Goal: Task Accomplishment & Management: Manage account settings

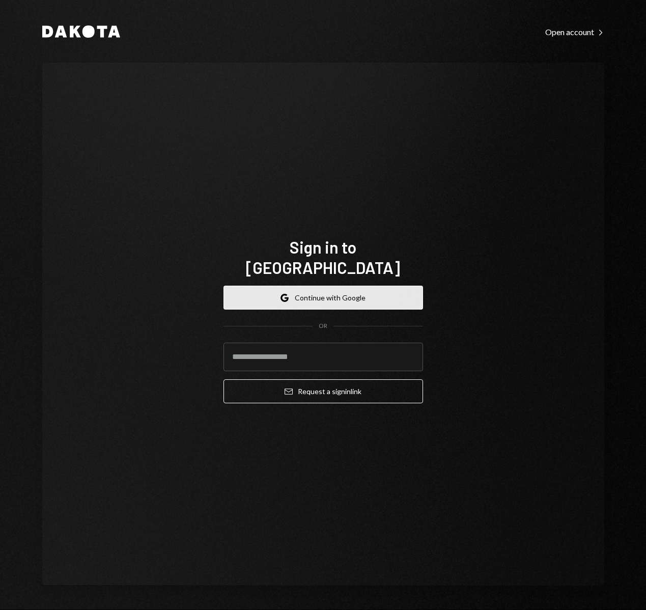
click at [366, 286] on button "Google Continue with Google" at bounding box center [324, 298] width 200 height 24
click at [364, 286] on button "Google Continue with Google" at bounding box center [324, 298] width 200 height 24
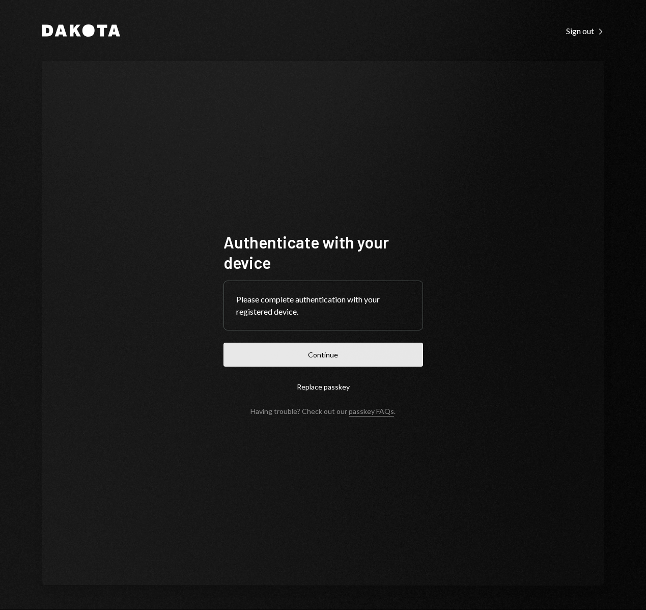
click at [339, 355] on button "Continue" at bounding box center [324, 355] width 200 height 24
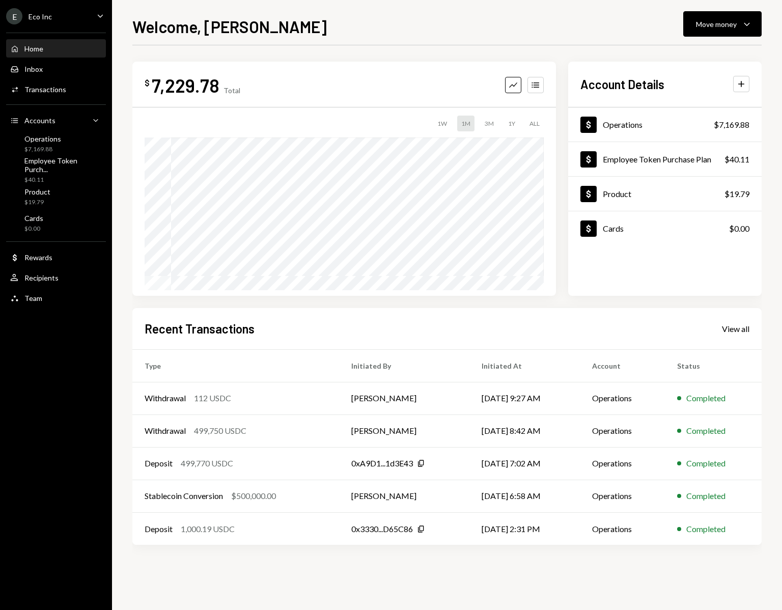
click at [58, 15] on div "E Eco Inc Caret Down" at bounding box center [56, 16] width 112 height 16
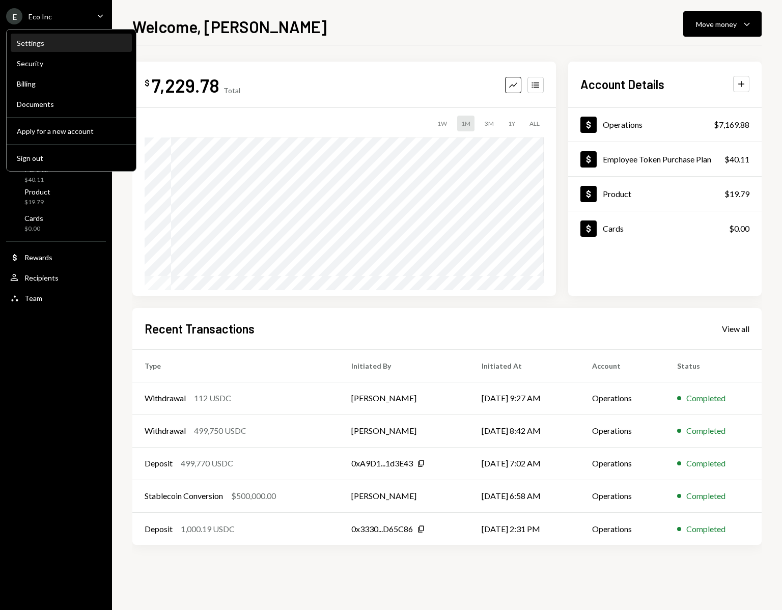
click at [36, 45] on div "Settings" at bounding box center [71, 43] width 109 height 9
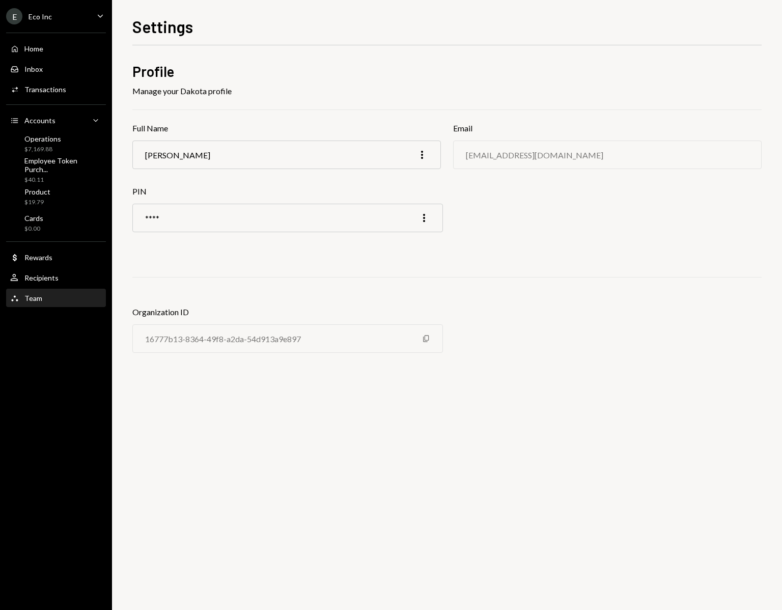
click at [48, 295] on div "Team Team" at bounding box center [56, 298] width 92 height 9
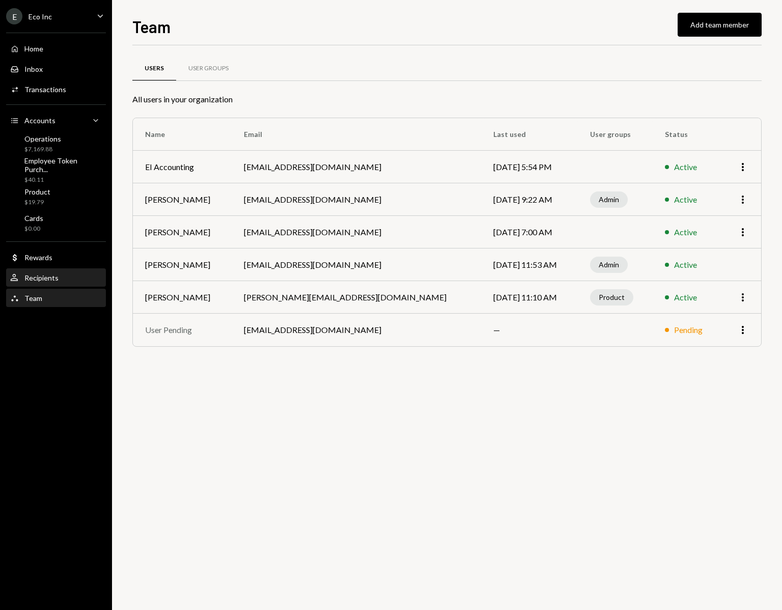
click at [53, 279] on div "Recipients" at bounding box center [41, 277] width 34 height 9
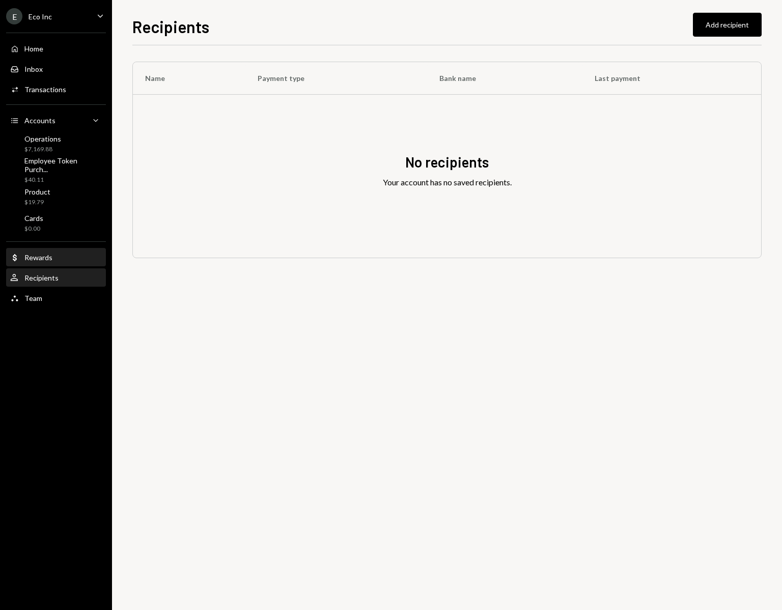
click at [45, 255] on div "Rewards" at bounding box center [38, 257] width 28 height 9
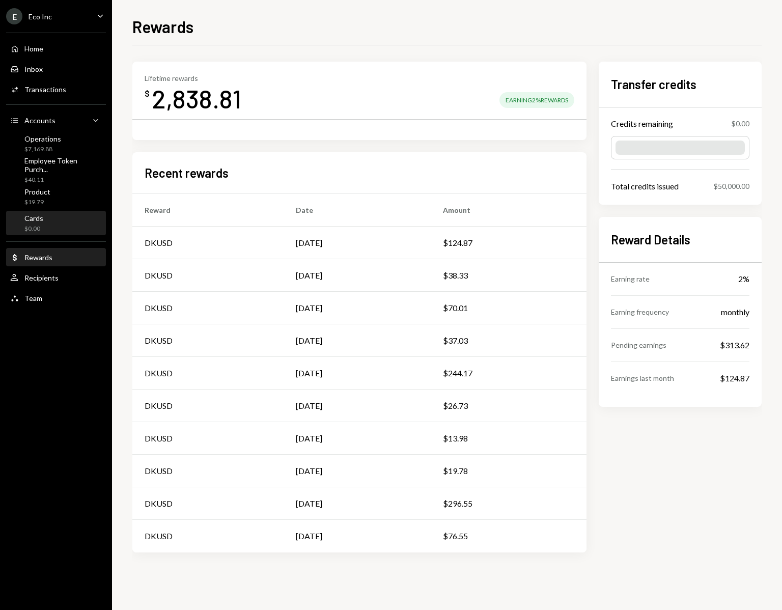
click at [52, 226] on div "Cards $0.00" at bounding box center [56, 223] width 92 height 19
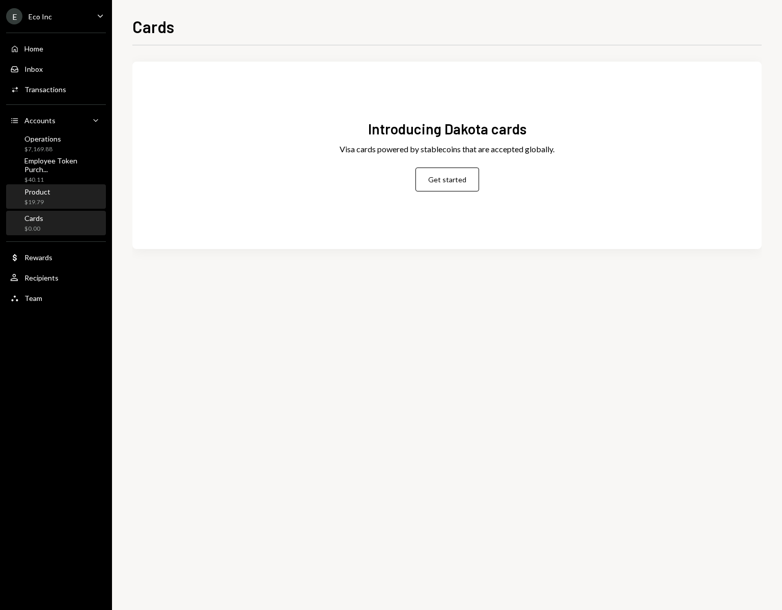
click at [48, 202] on div "$19.79" at bounding box center [37, 202] width 26 height 9
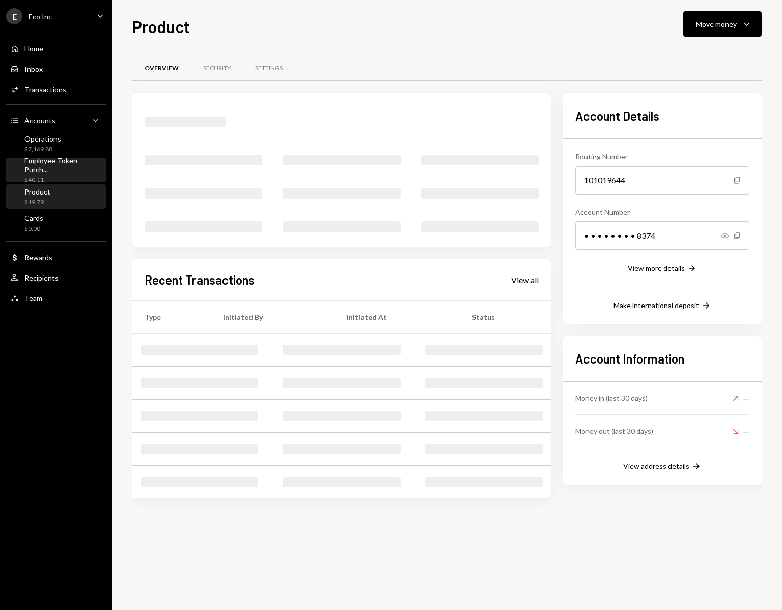
click at [70, 169] on div "Employee Token Purch... $40.11" at bounding box center [62, 170] width 77 height 28
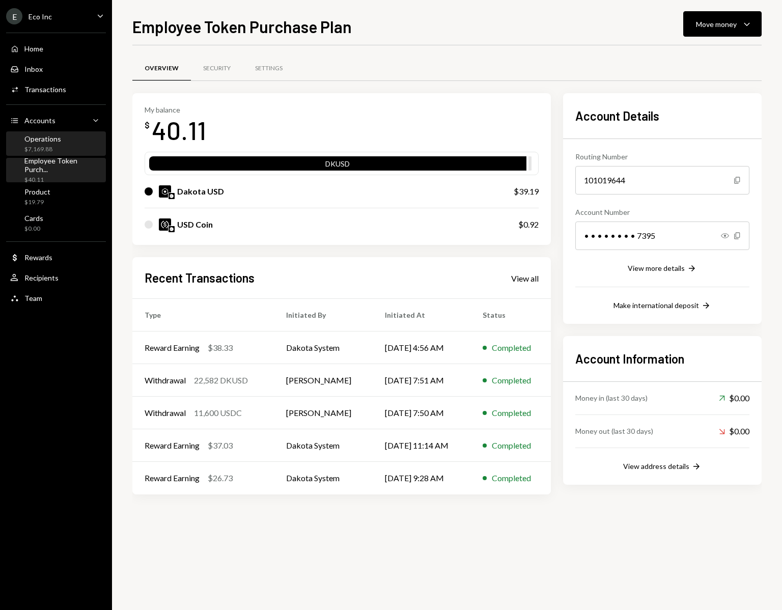
click at [53, 139] on div "Operations" at bounding box center [42, 138] width 37 height 9
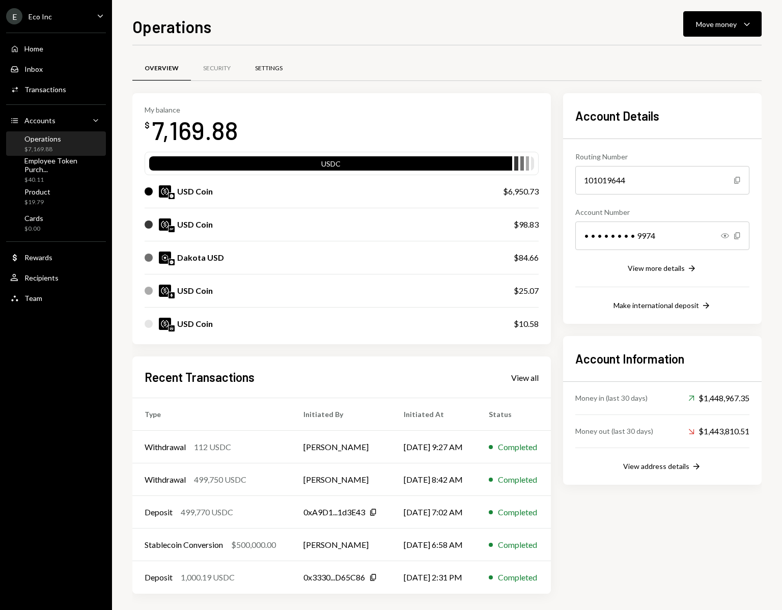
click at [276, 68] on div "Settings" at bounding box center [268, 68] width 27 height 9
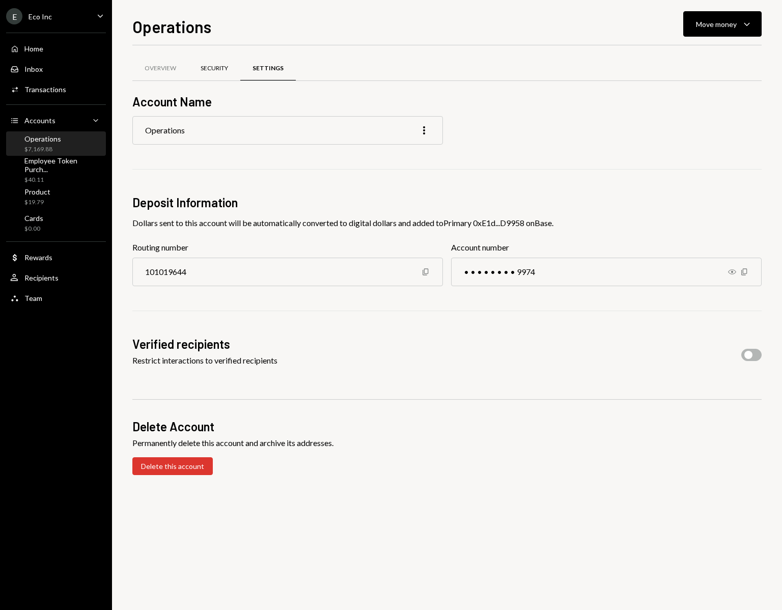
click at [200, 67] on div "Security" at bounding box center [214, 69] width 52 height 24
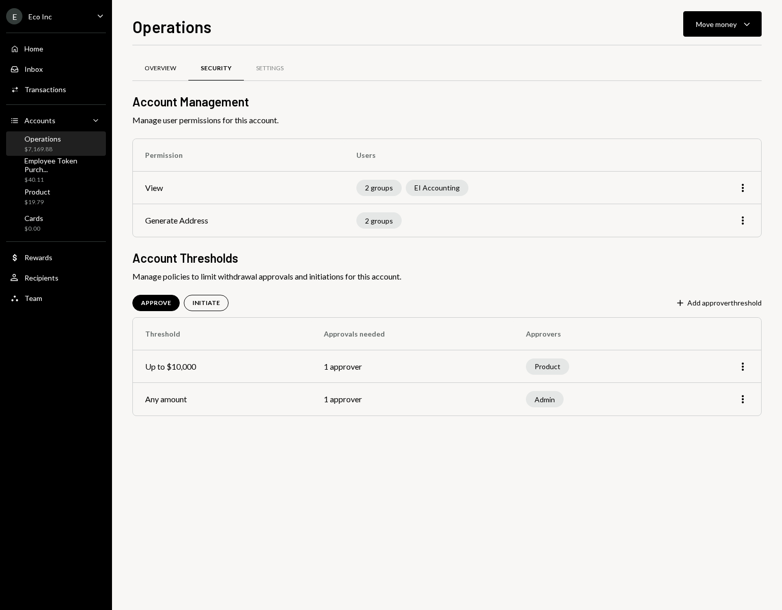
click at [166, 68] on div "Overview" at bounding box center [161, 68] width 32 height 9
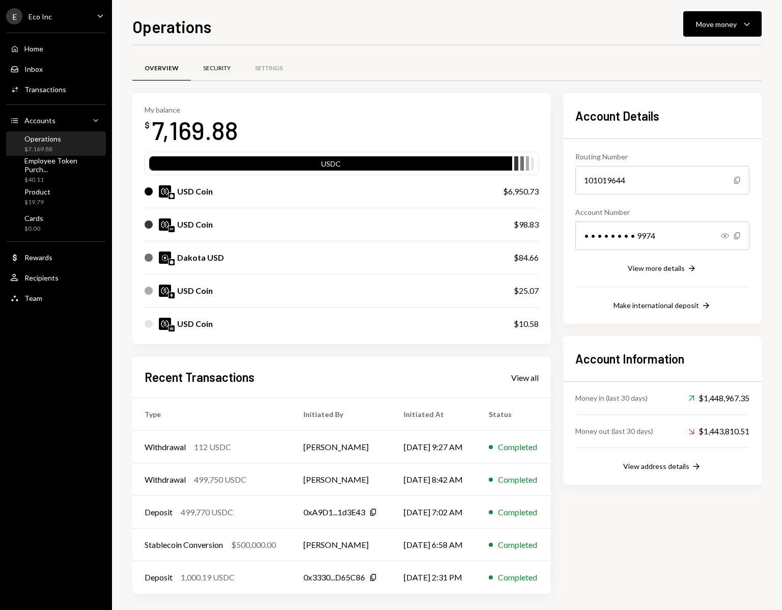
click at [207, 68] on div "Security" at bounding box center [216, 68] width 27 height 9
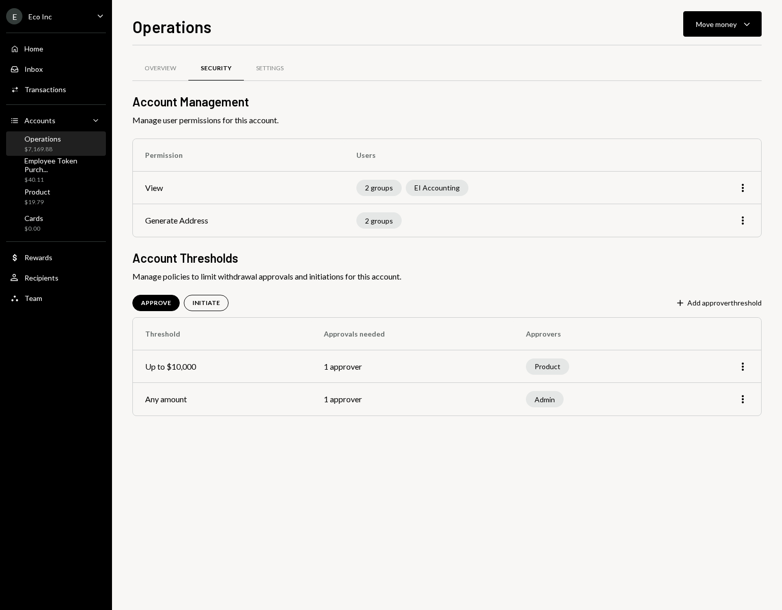
click at [30, 78] on div "Home Home Inbox Inbox Activities Transactions Accounts Accounts Caret Down Oper…" at bounding box center [56, 167] width 112 height 283
click at [97, 19] on icon "Caret Down" at bounding box center [100, 15] width 11 height 11
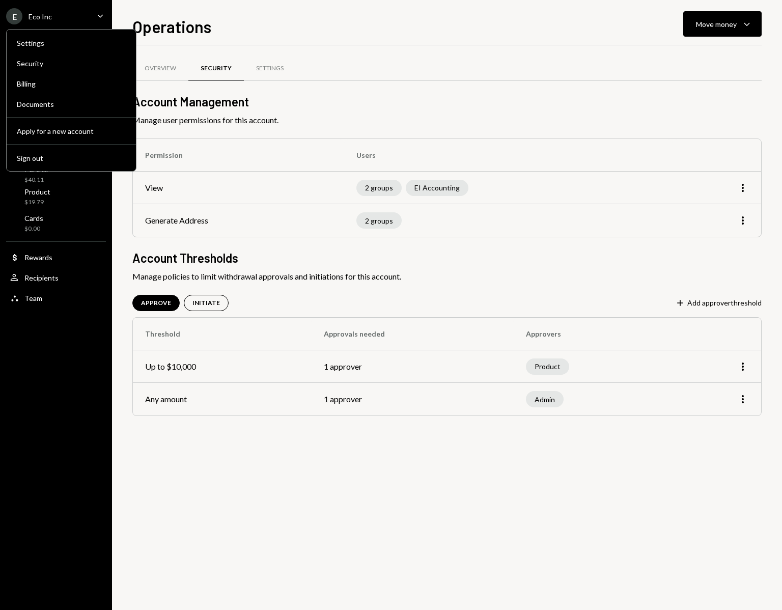
click at [370, 75] on div "Overview Security Settings" at bounding box center [446, 69] width 629 height 26
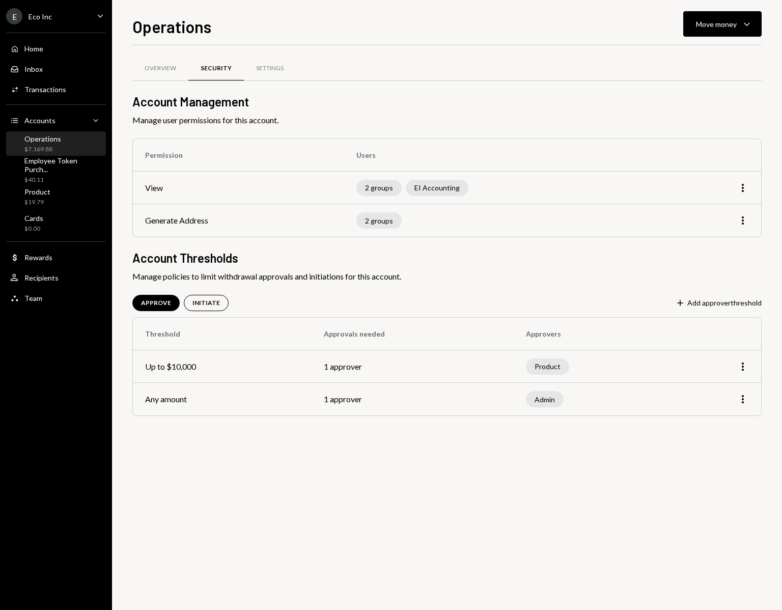
click at [75, 17] on div "E Eco Inc Caret Down" at bounding box center [56, 16] width 112 height 16
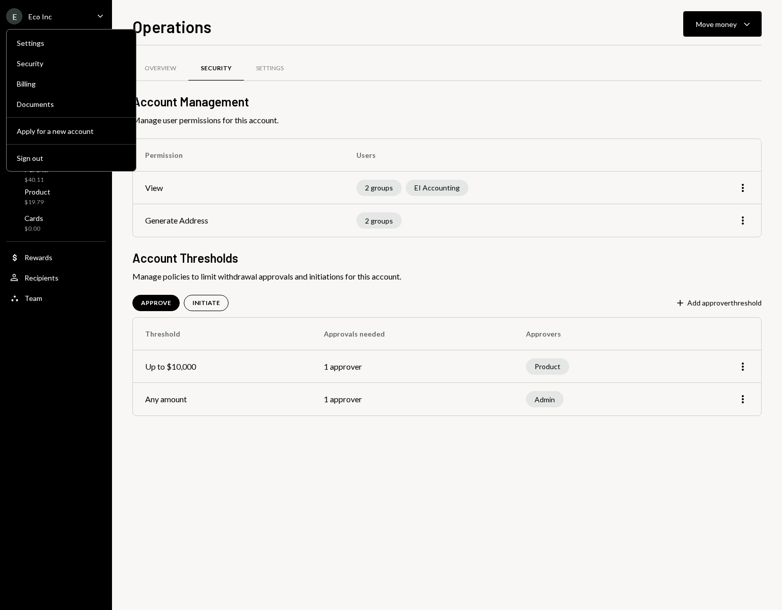
click at [379, 43] on div "Operations Move money Caret Down Overview Security Settings Account Management …" at bounding box center [446, 312] width 629 height 596
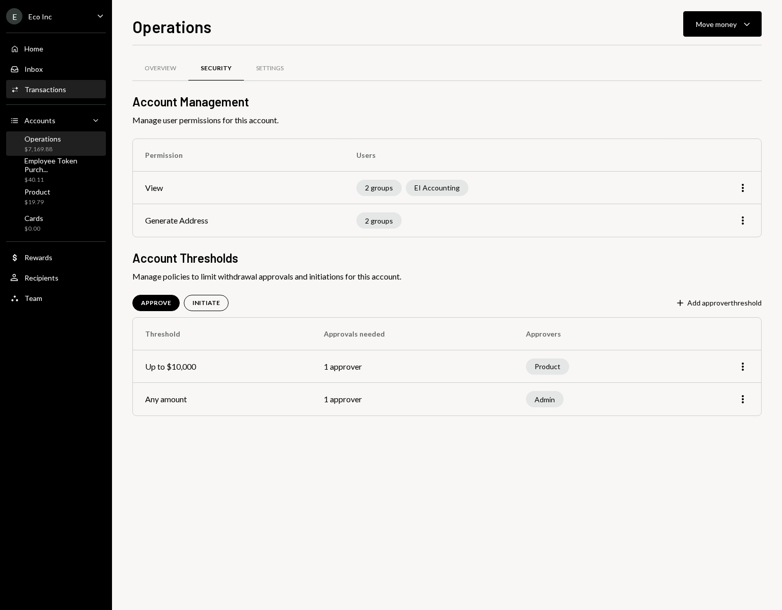
click at [47, 91] on div "Transactions" at bounding box center [45, 89] width 42 height 9
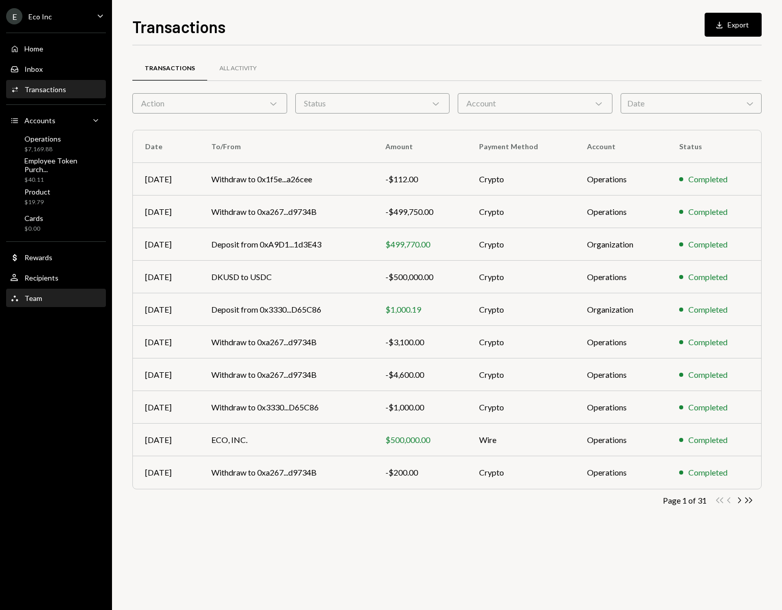
click at [41, 295] on div "Team Team" at bounding box center [56, 298] width 92 height 9
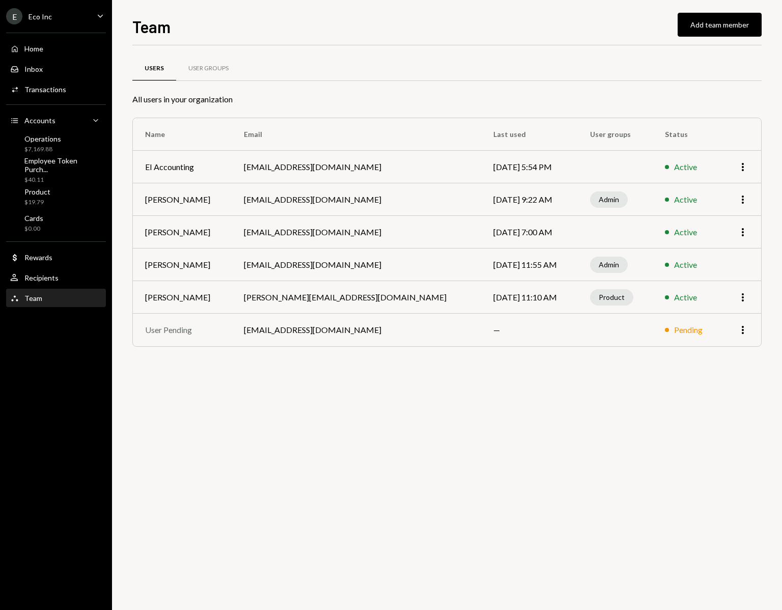
click at [60, 16] on div "E Eco Inc Caret Down" at bounding box center [56, 16] width 112 height 16
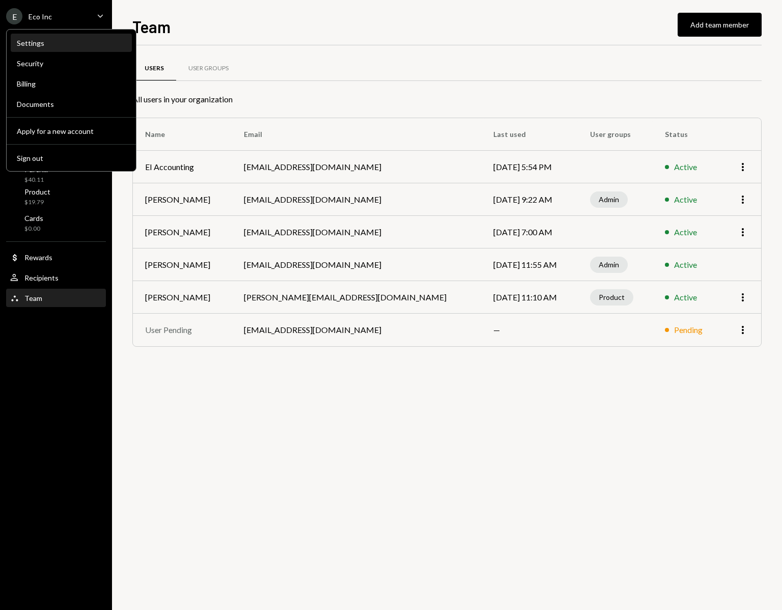
click at [42, 48] on div "Settings" at bounding box center [71, 43] width 109 height 17
